Goal: Task Accomplishment & Management: Manage account settings

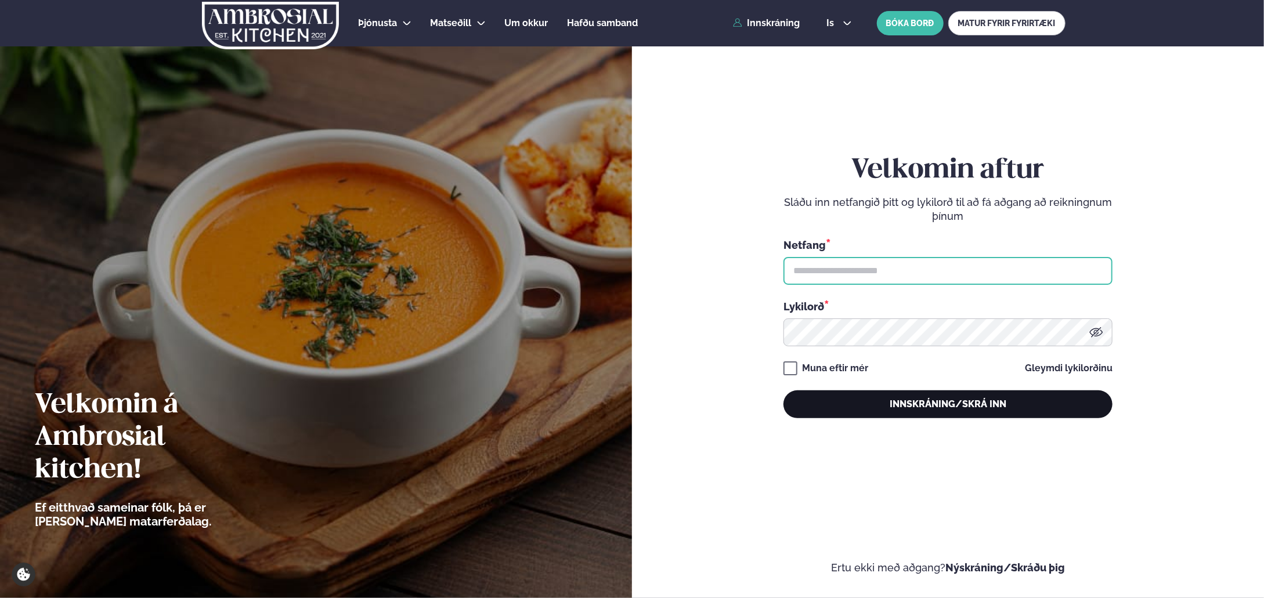
type input "**********"
click at [932, 409] on button "Innskráning/Skrá inn" at bounding box center [948, 405] width 329 height 28
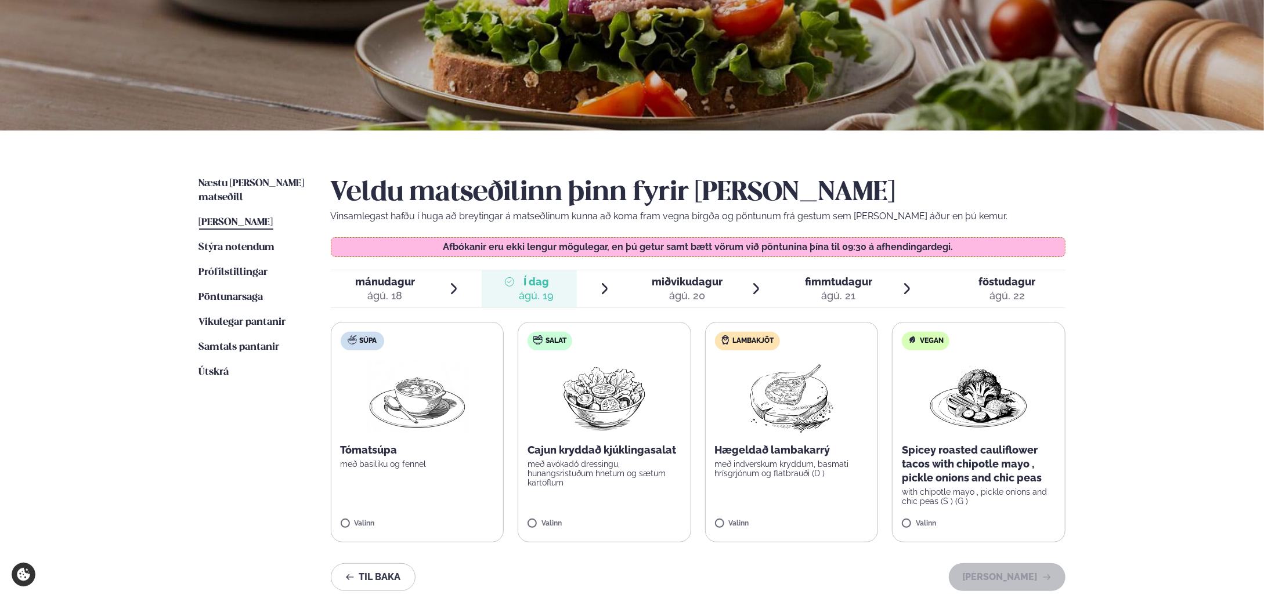
scroll to position [338, 0]
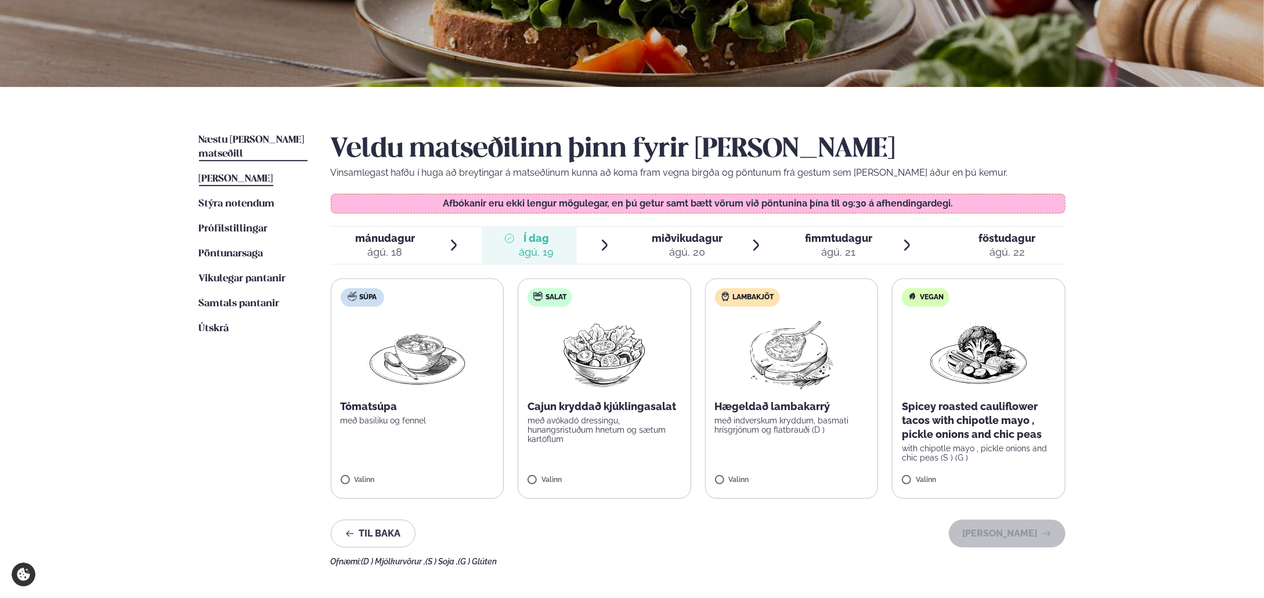
click at [283, 134] on link "Næstu [PERSON_NAME] matseðill Næsta vika" at bounding box center [253, 147] width 109 height 28
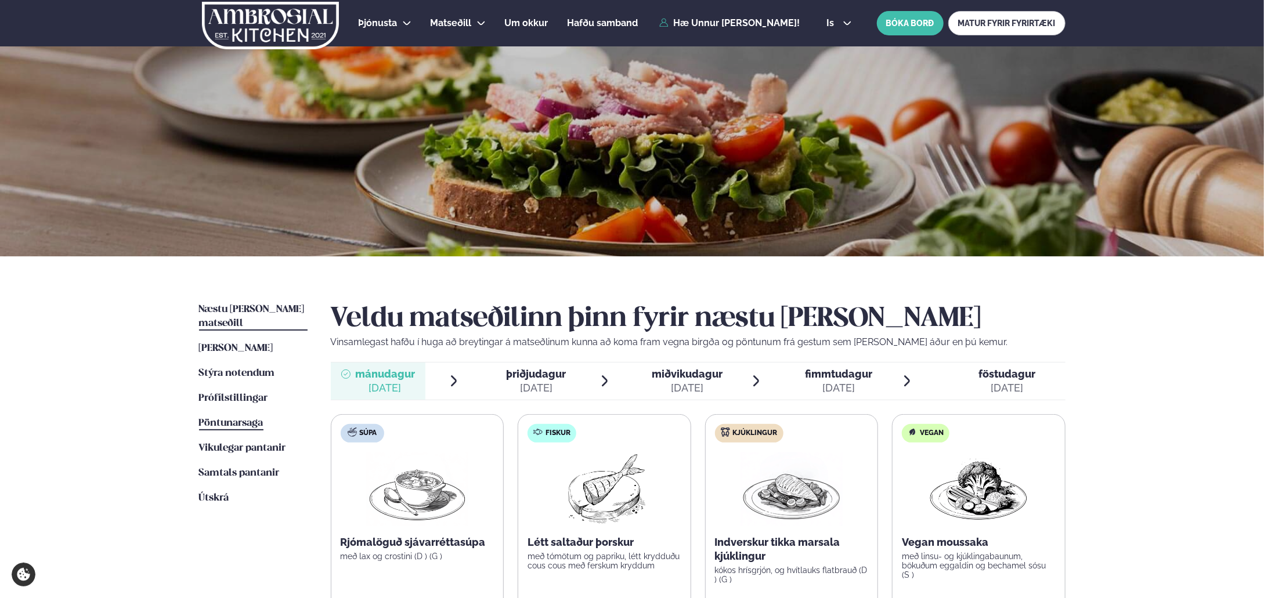
click at [226, 418] on span "Pöntunarsaga" at bounding box center [231, 423] width 64 height 10
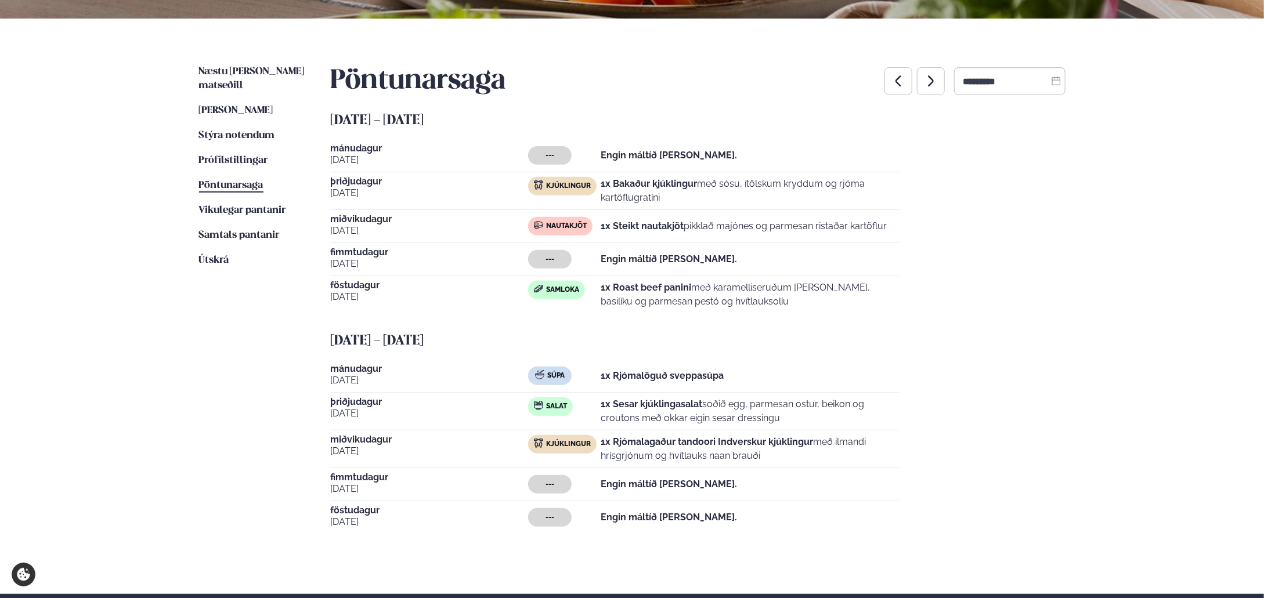
scroll to position [130, 0]
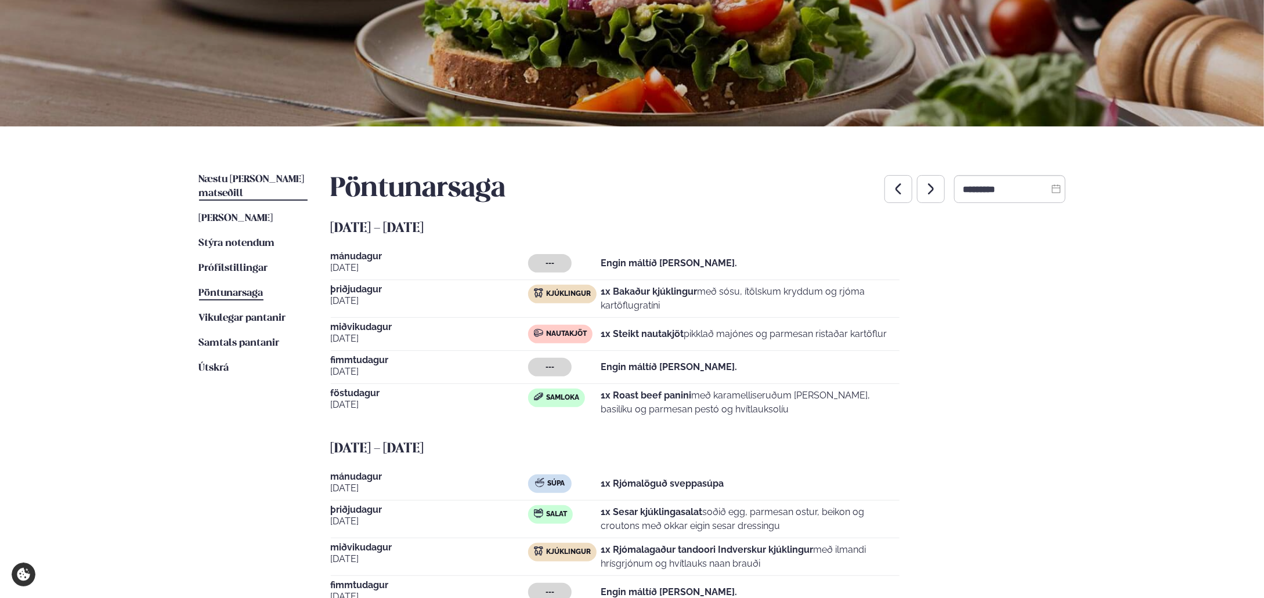
click at [269, 176] on span "Næstu [PERSON_NAME] matseðill" at bounding box center [252, 187] width 106 height 24
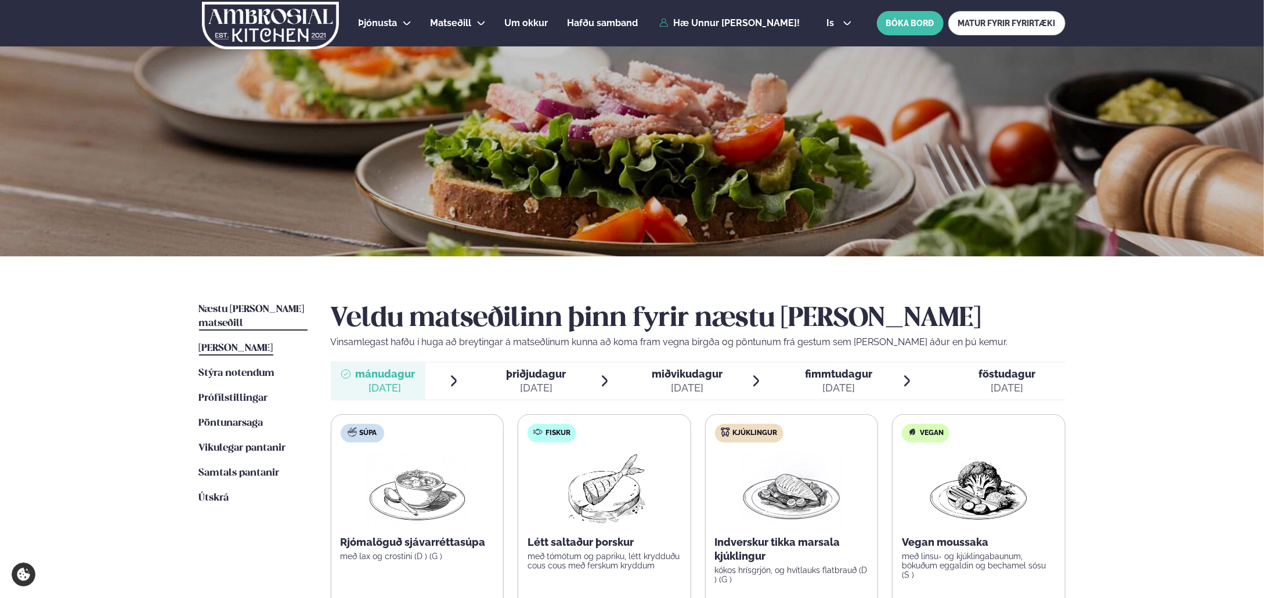
click at [246, 344] on span "[PERSON_NAME]" at bounding box center [236, 349] width 74 height 10
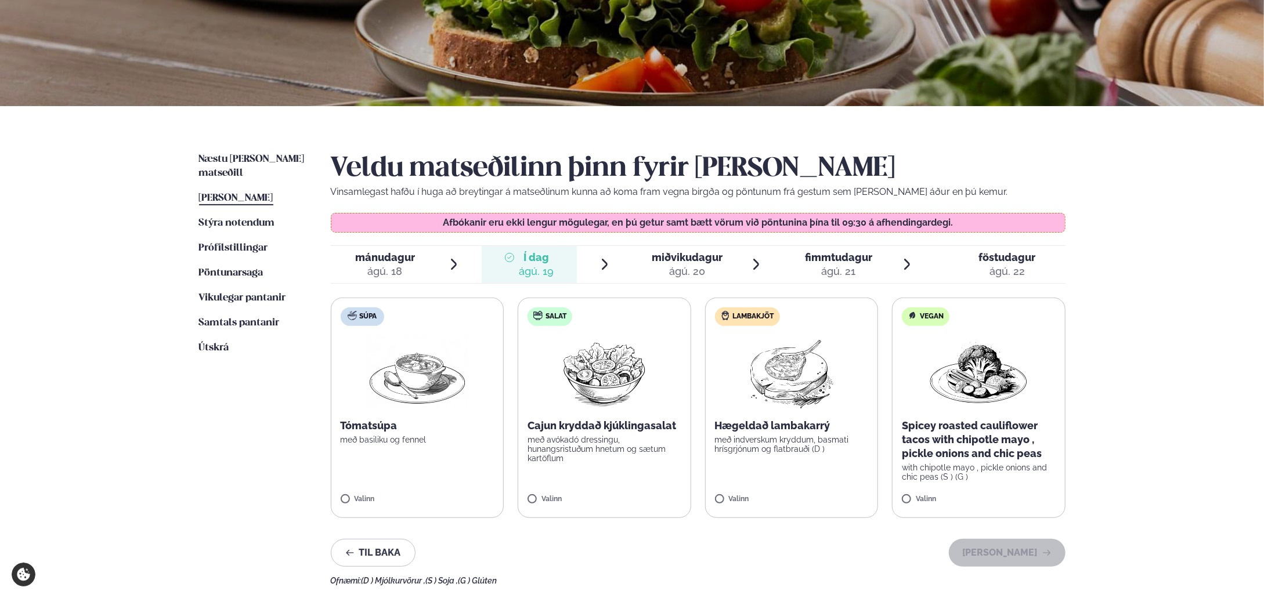
scroll to position [169, 0]
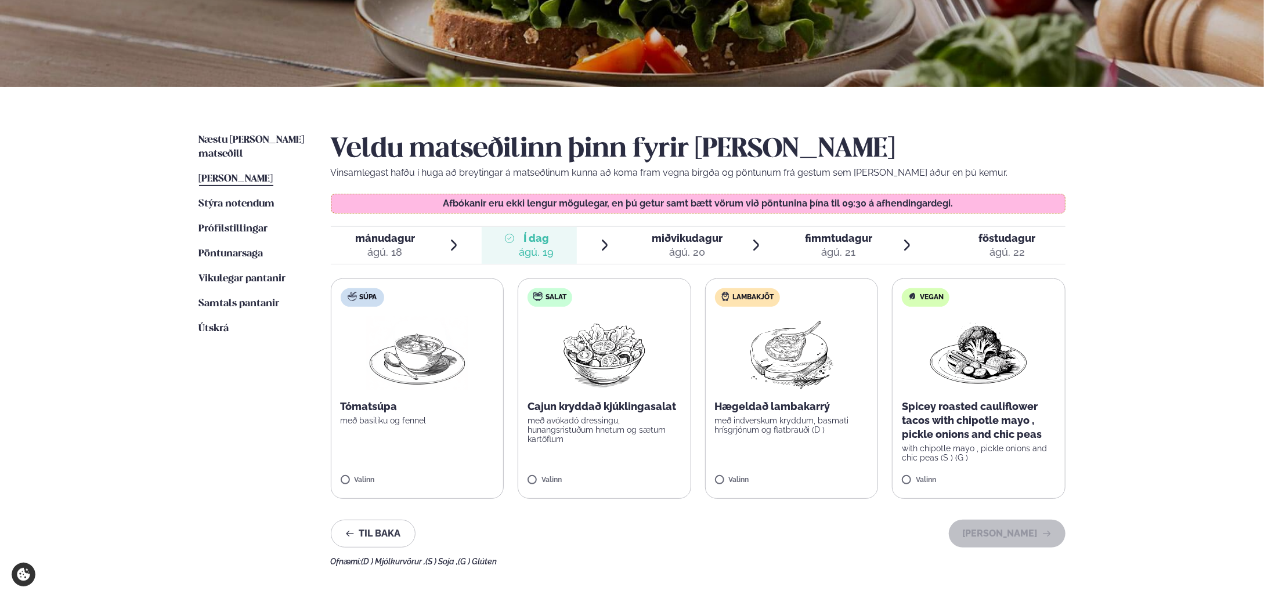
click at [621, 472] on label "Salat Cajun kryddað kjúklingasalat með avókadó dressingu, hunangsristuðum hnetu…" at bounding box center [605, 389] width 174 height 221
click at [1002, 539] on button "Halda áfram" at bounding box center [1007, 534] width 117 height 28
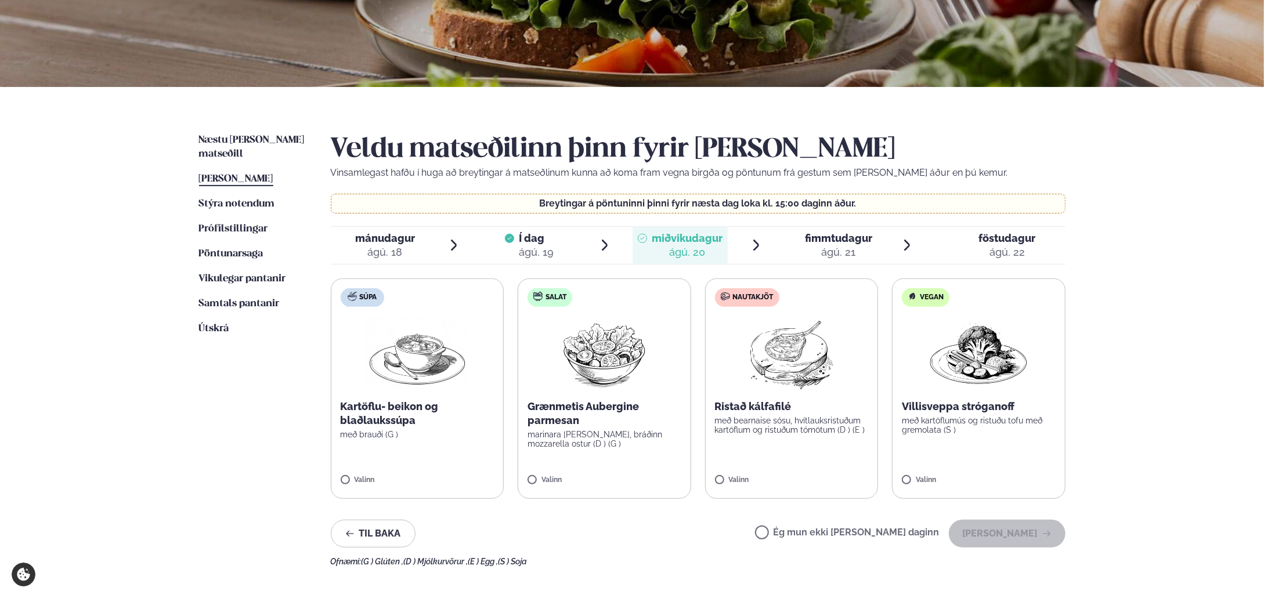
click at [558, 243] on span "Í dag Í d. ágú. 19" at bounding box center [529, 245] width 95 height 37
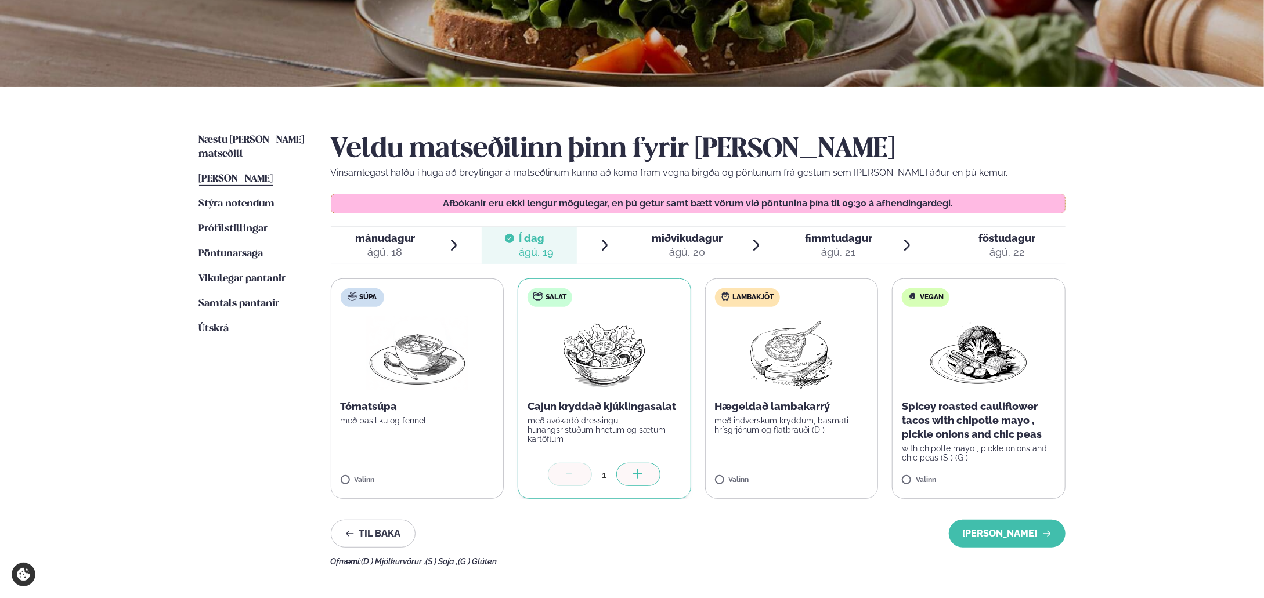
click at [687, 255] on div "ágú. 20" at bounding box center [687, 253] width 71 height 14
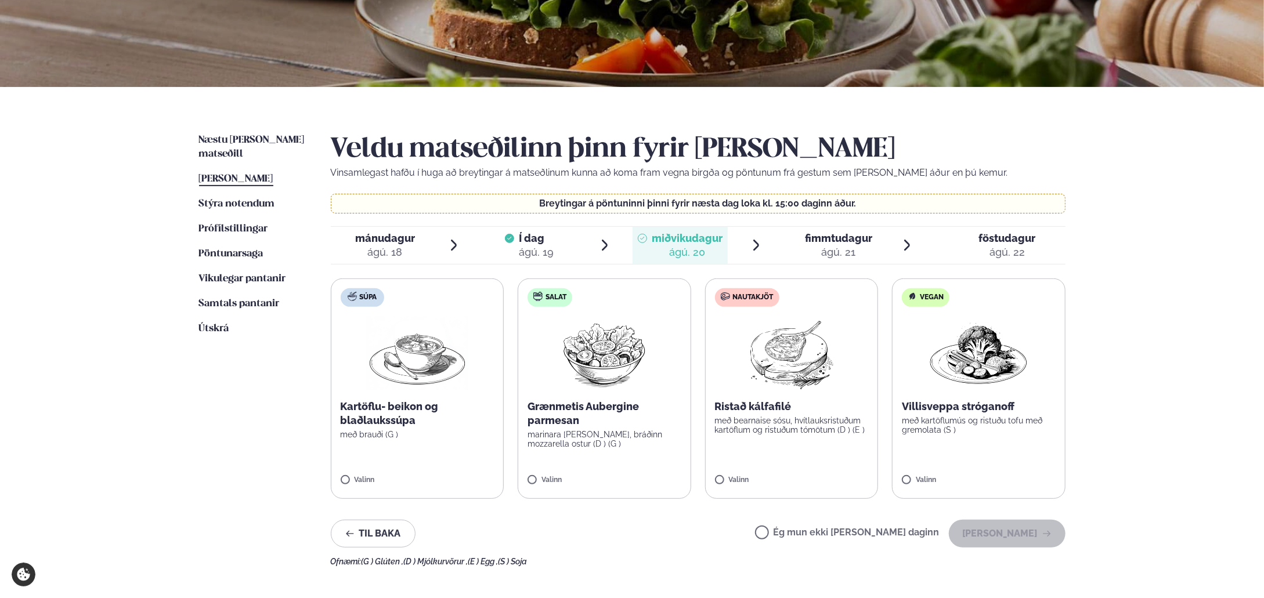
click at [787, 439] on label "Nautakjöt Ristað kálfafilé með bearnaise sósu, hvítlauksristuðum kartöflum og r…" at bounding box center [792, 389] width 174 height 221
click at [1008, 536] on button "Halda áfram" at bounding box center [1007, 534] width 117 height 28
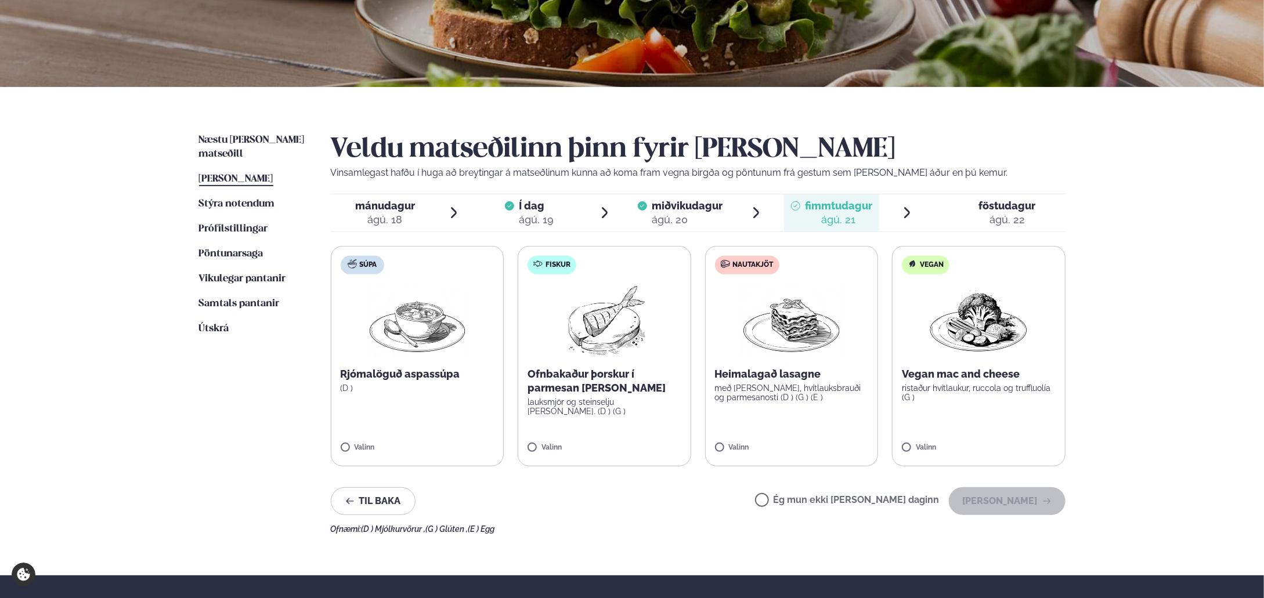
click at [974, 207] on div at bounding box center [969, 213] width 9 height 28
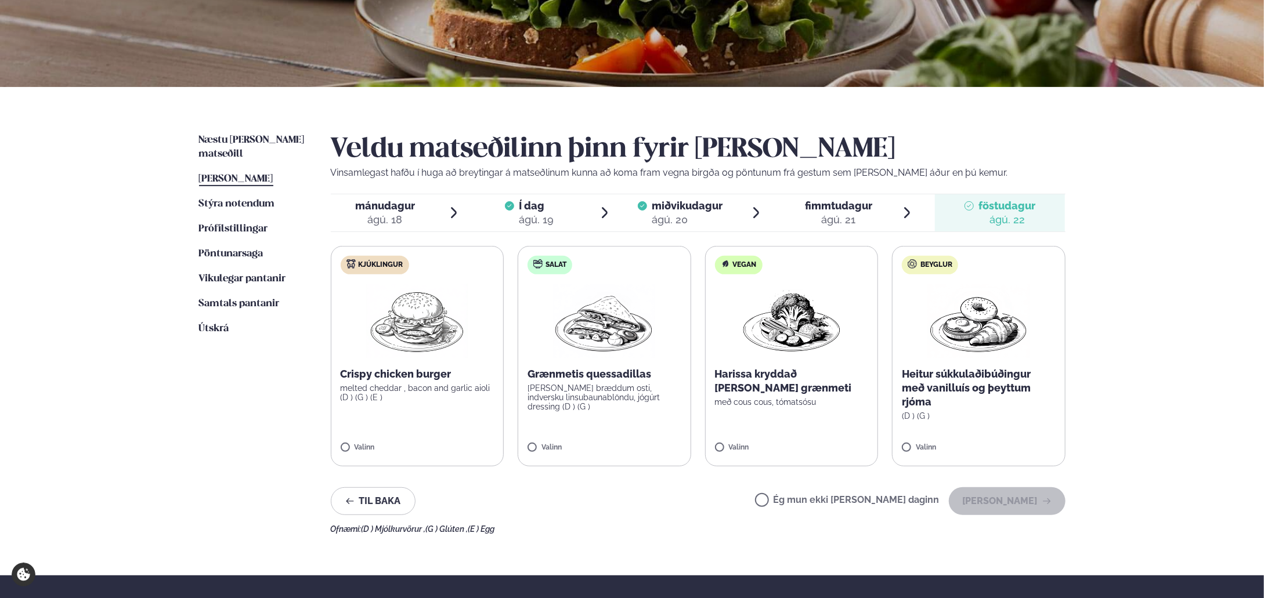
click at [387, 394] on p "melted cheddar , bacon and garlic aioli (D ) (G ) (E )" at bounding box center [418, 393] width 154 height 19
click at [1031, 504] on button "Halda áfram" at bounding box center [1007, 502] width 117 height 28
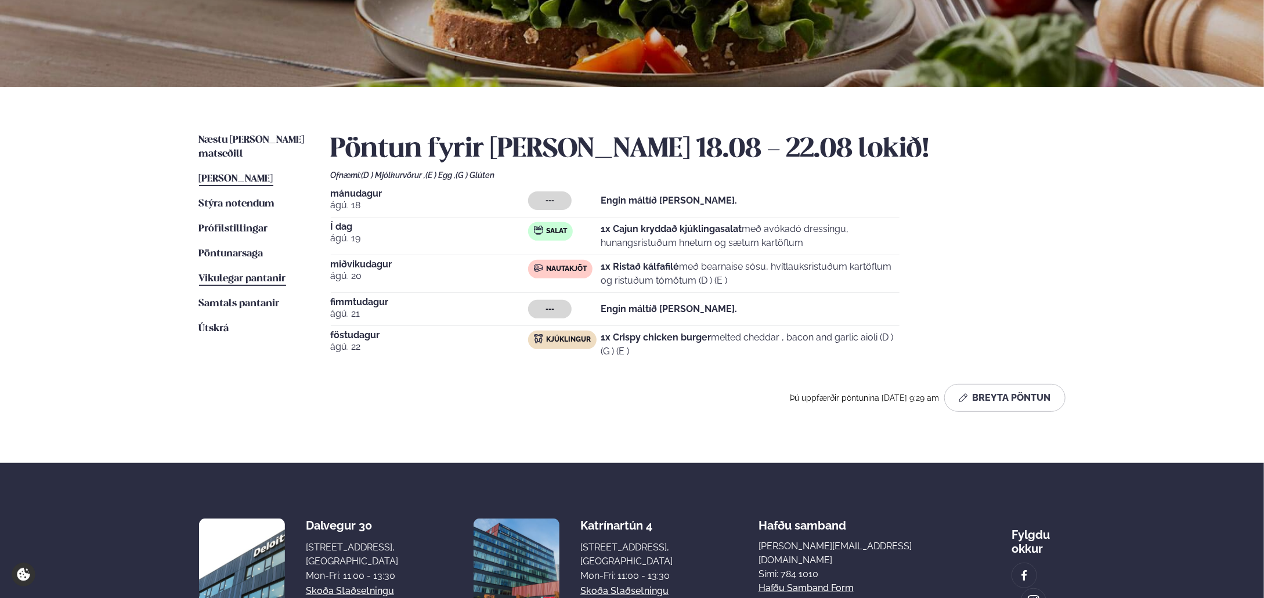
click at [228, 274] on span "Vikulegar pantanir" at bounding box center [242, 279] width 87 height 10
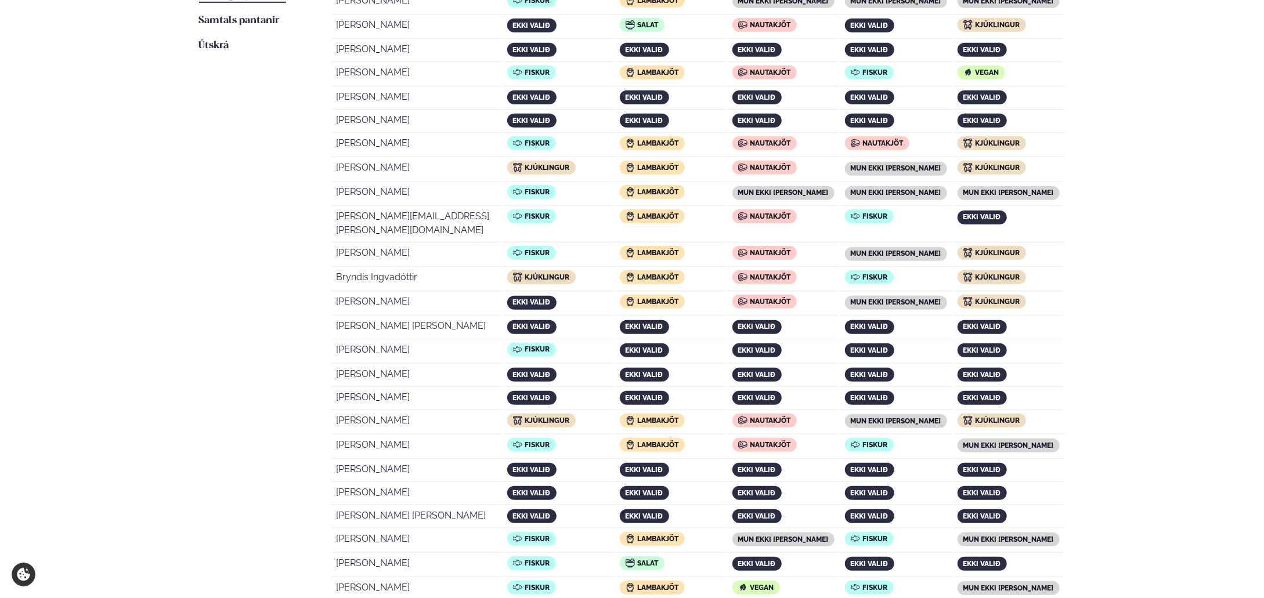
scroll to position [284, 0]
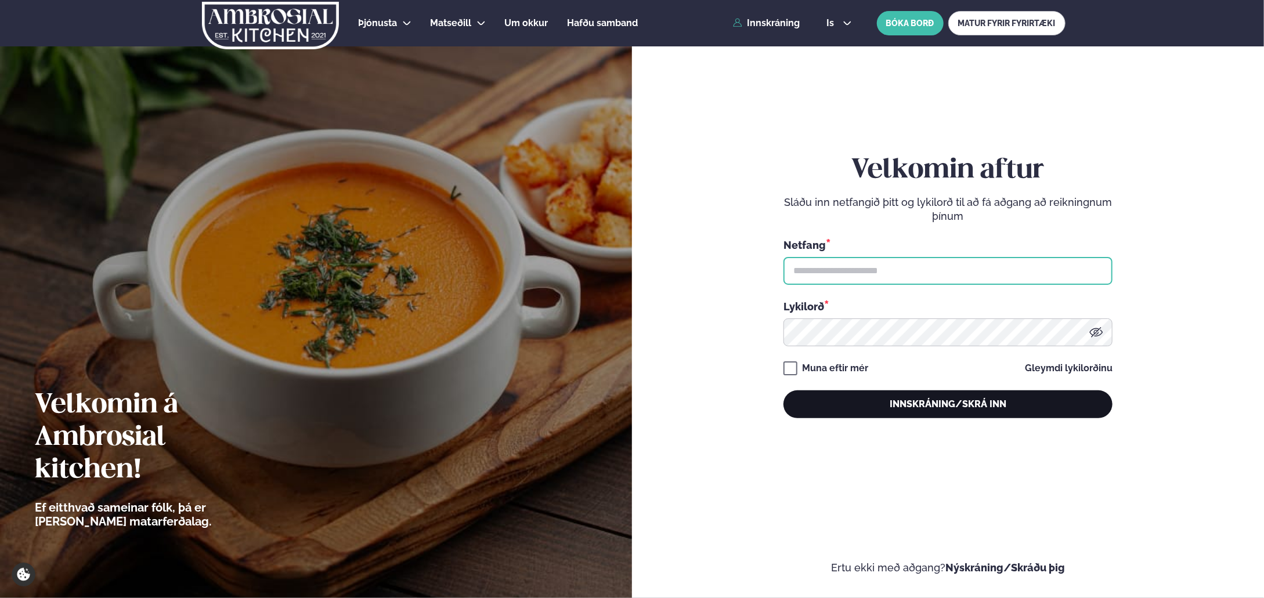
type input "**********"
click at [971, 410] on button "Innskráning/Skrá inn" at bounding box center [948, 405] width 329 height 28
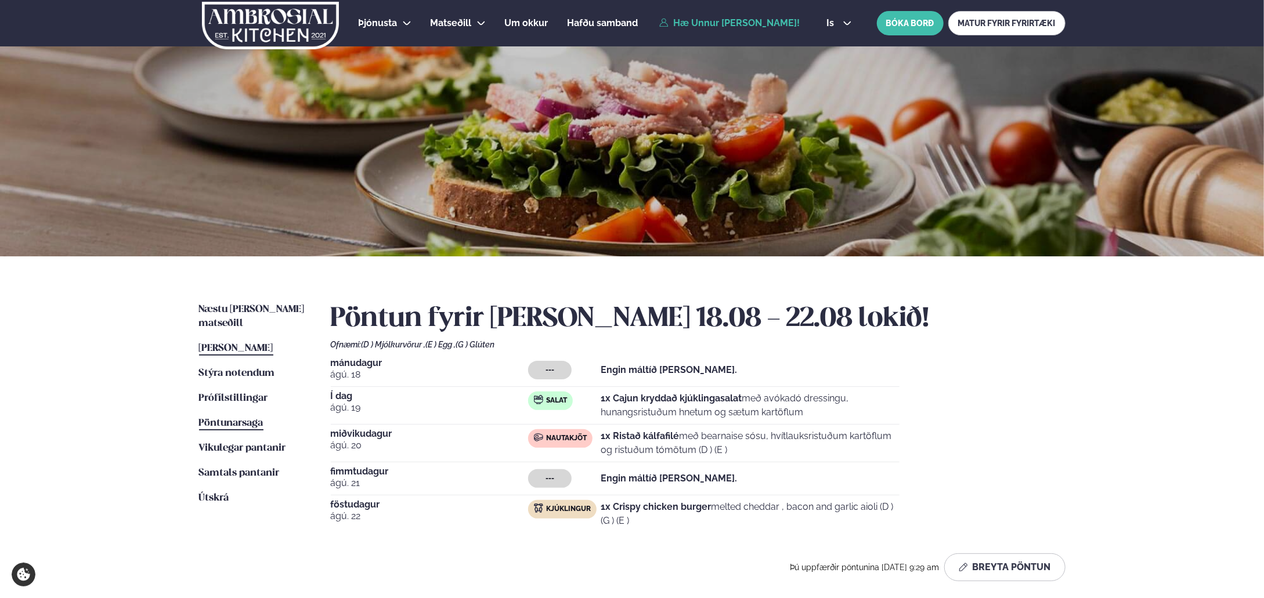
click at [238, 418] on span "Pöntunarsaga" at bounding box center [231, 423] width 64 height 10
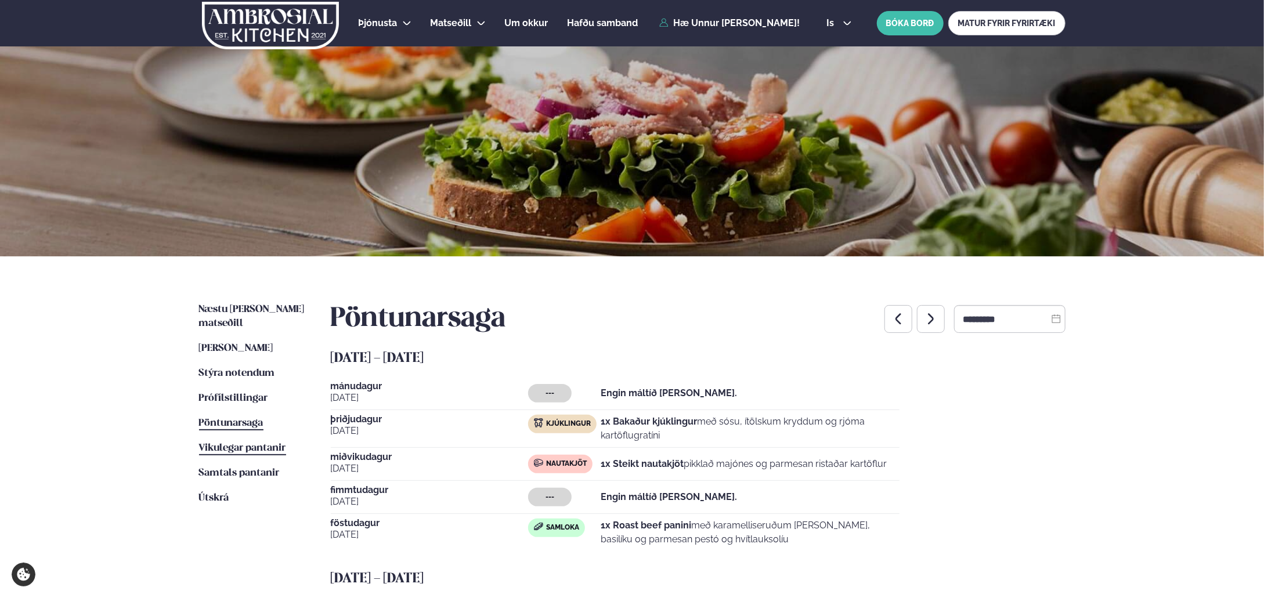
click at [252, 443] on span "Vikulegar pantanir" at bounding box center [242, 448] width 87 height 10
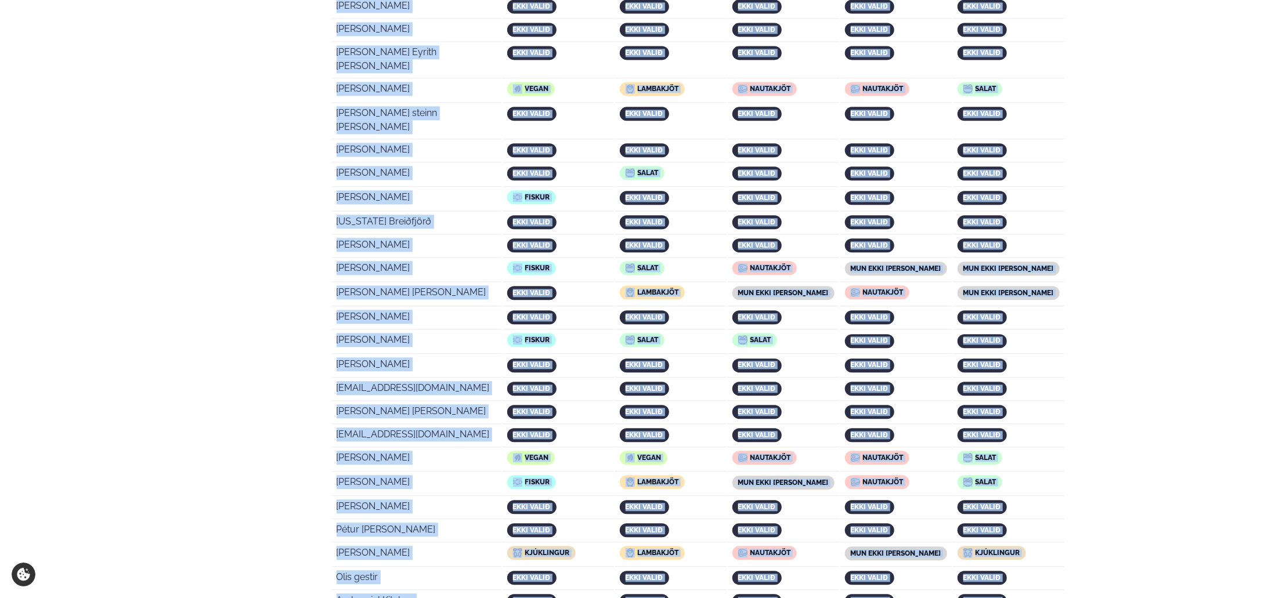
scroll to position [2146, 0]
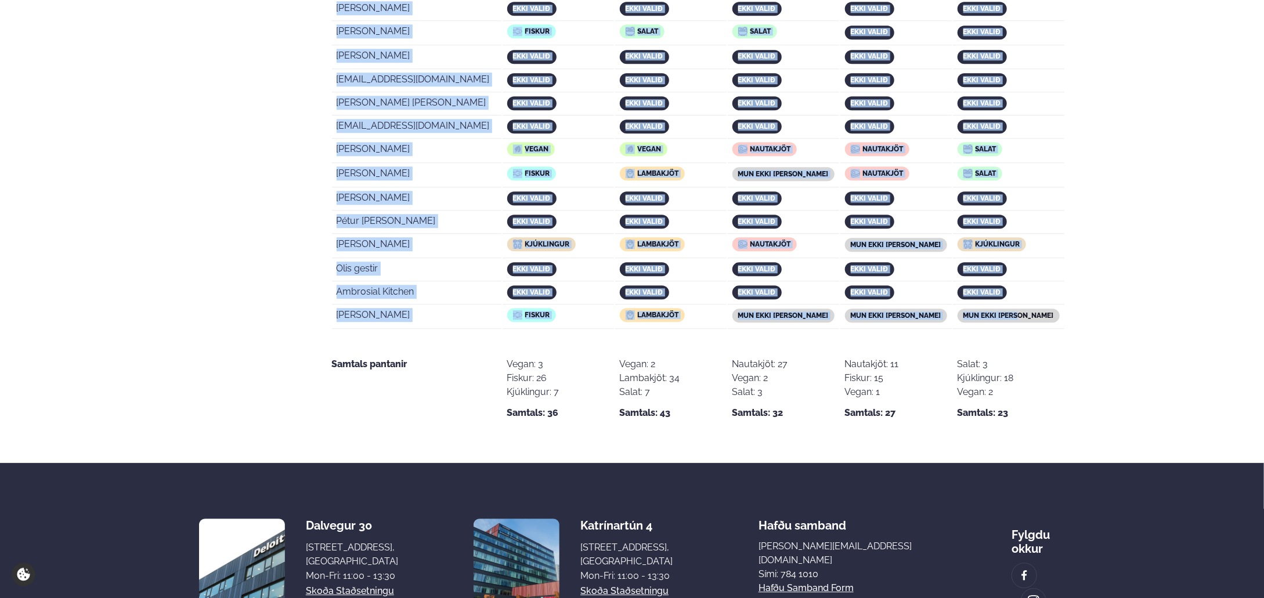
drag, startPoint x: 334, startPoint y: 358, endPoint x: 1052, endPoint y: 217, distance: 731.6
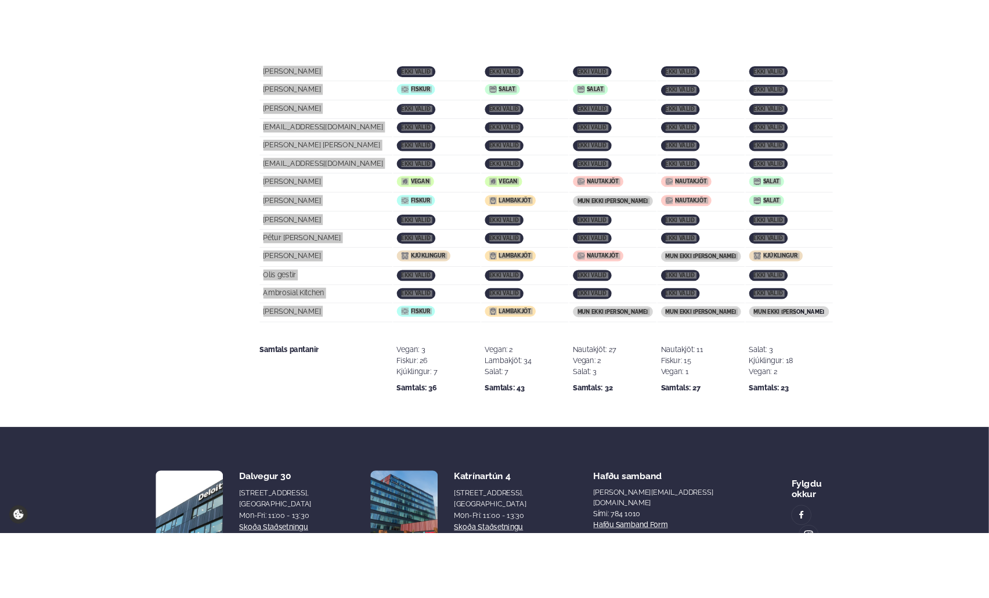
scroll to position [2145, 0]
